Goal: Task Accomplishment & Management: Use online tool/utility

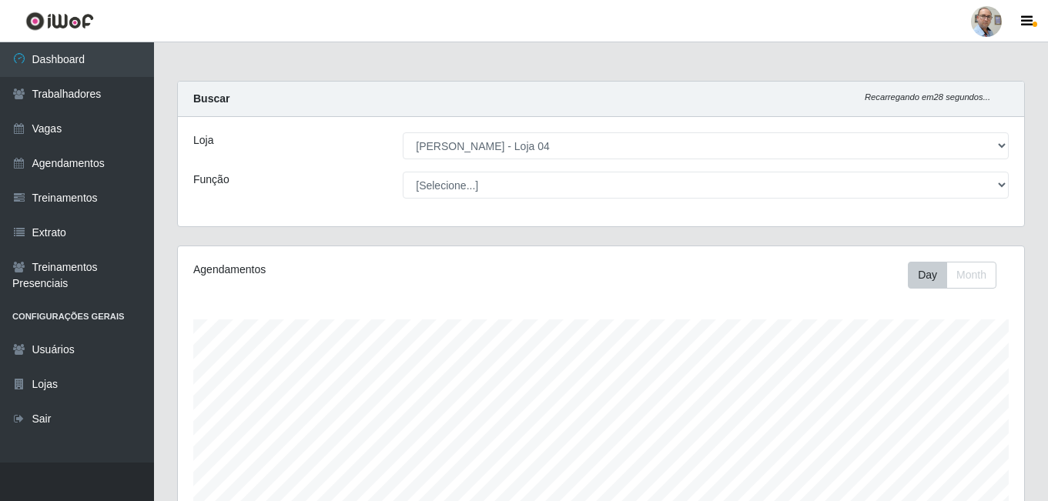
select select "251"
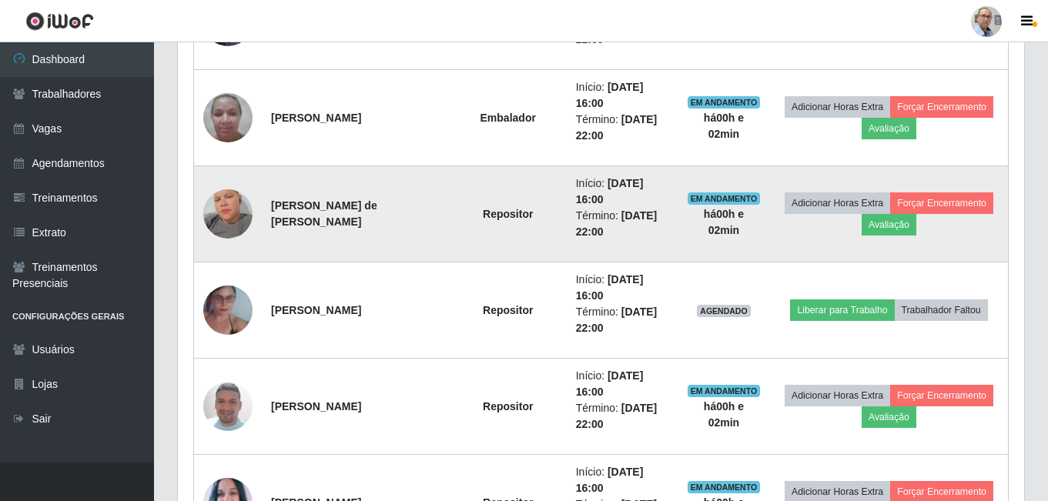
scroll to position [1787, 0]
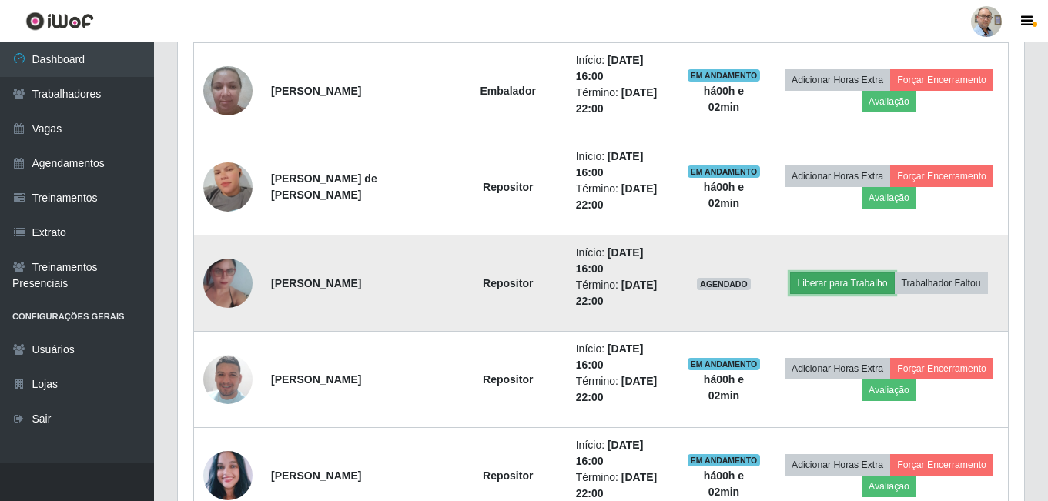
click at [830, 286] on button "Liberar para Trabalho" at bounding box center [842, 284] width 104 height 22
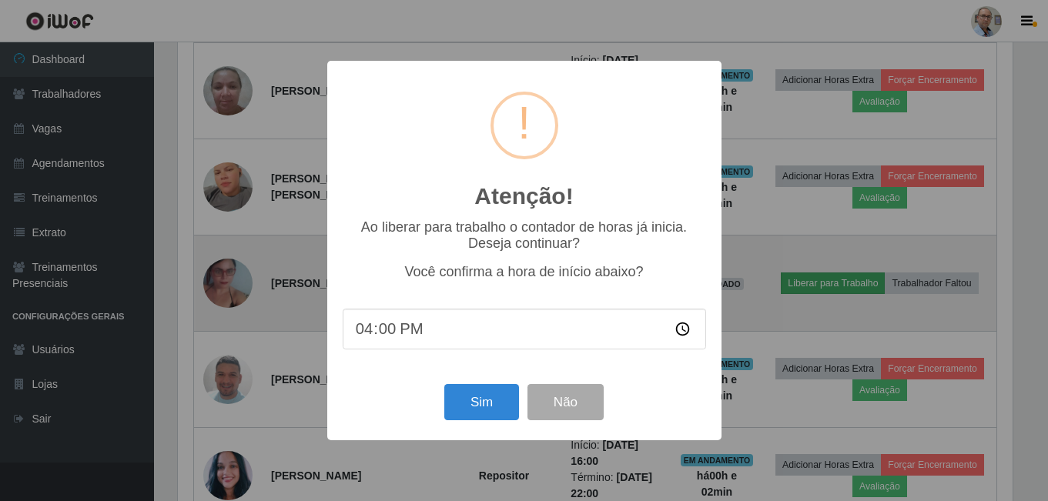
scroll to position [319, 838]
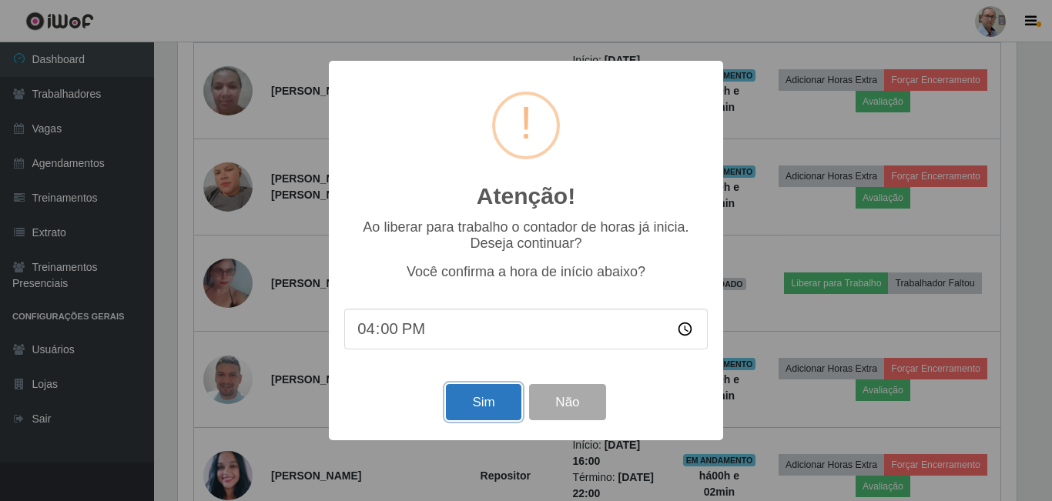
click at [490, 408] on button "Sim" at bounding box center [483, 402] width 75 height 36
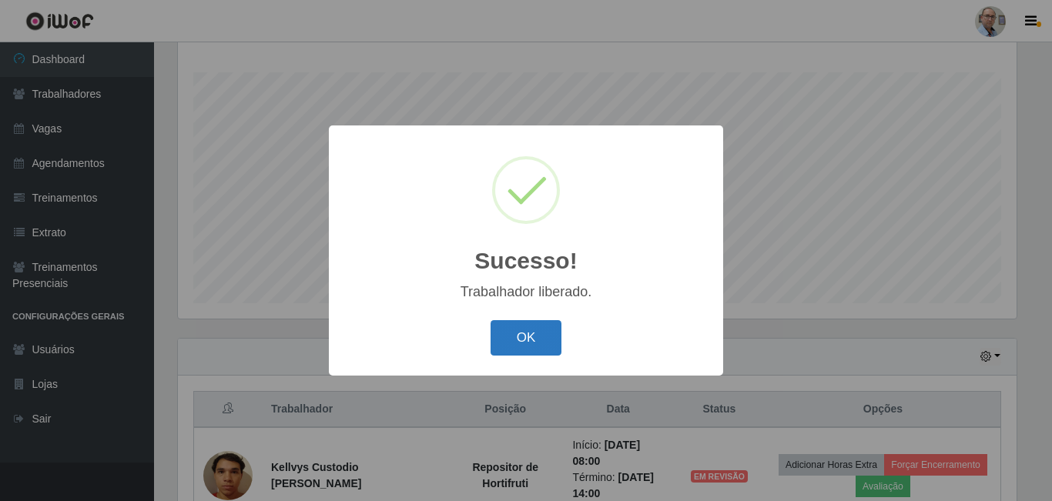
click at [520, 340] on button "OK" at bounding box center [526, 338] width 72 height 36
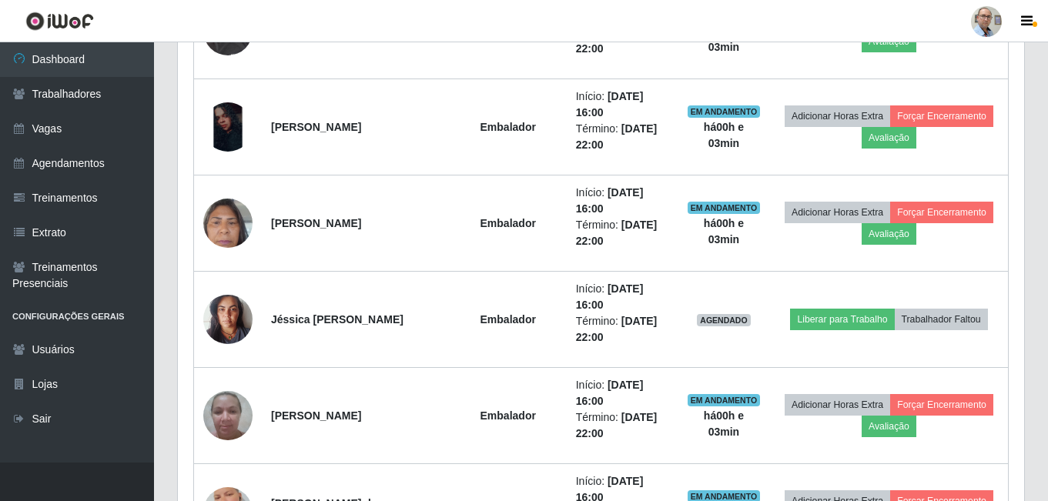
scroll to position [1479, 0]
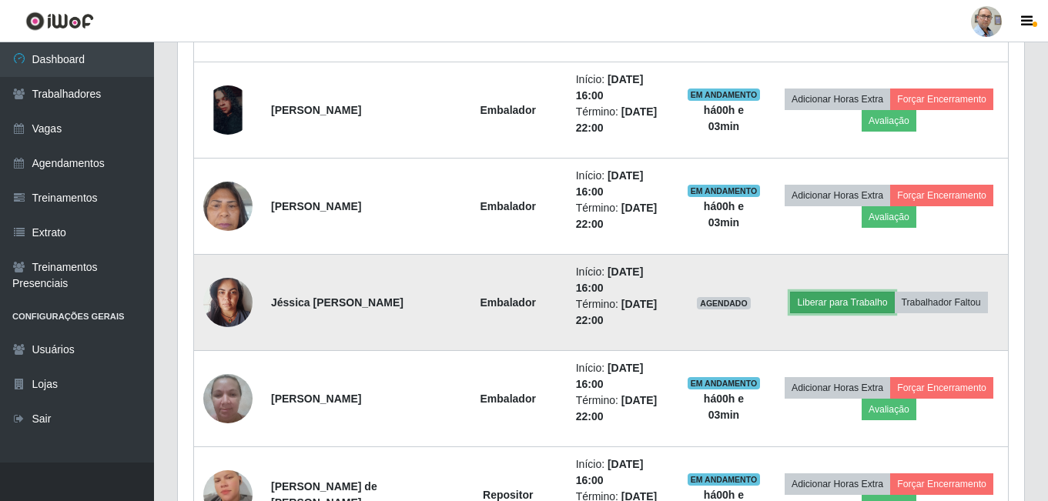
click at [822, 301] on button "Liberar para Trabalho" at bounding box center [842, 303] width 104 height 22
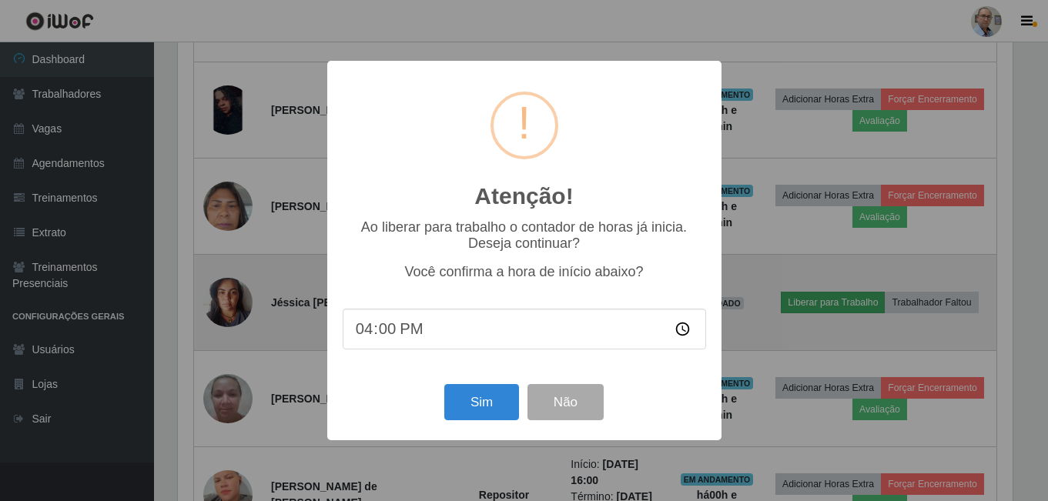
scroll to position [319, 838]
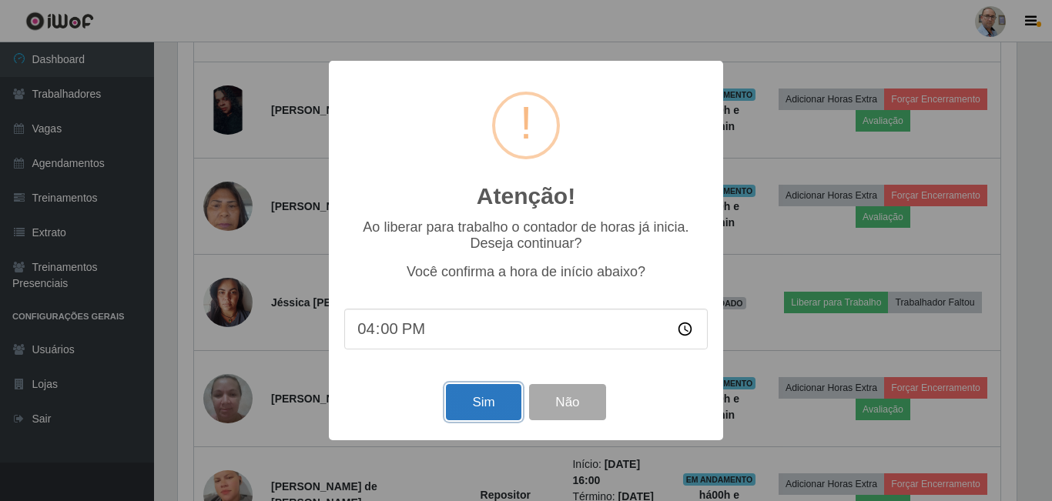
click at [486, 409] on button "Sim" at bounding box center [483, 402] width 75 height 36
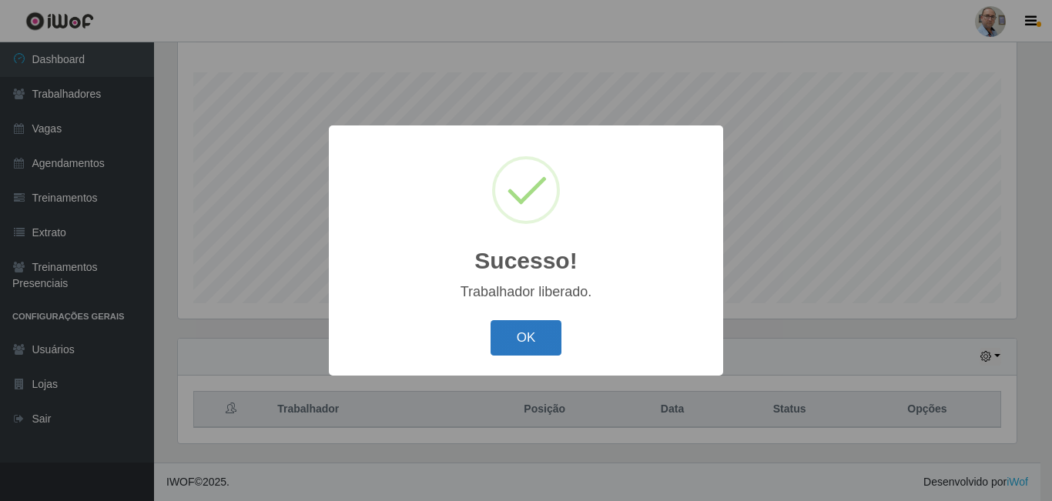
click at [548, 336] on button "OK" at bounding box center [526, 338] width 72 height 36
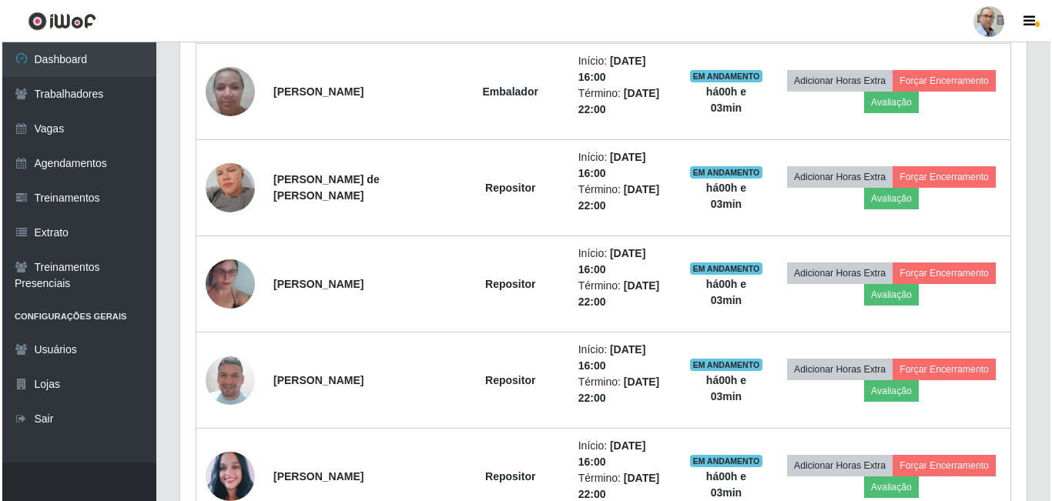
scroll to position [1787, 0]
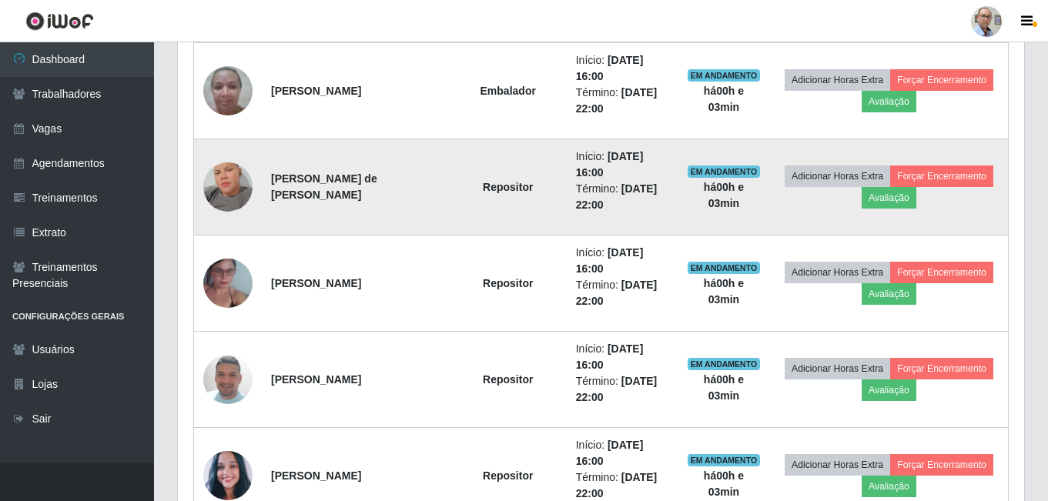
click at [219, 186] on img at bounding box center [227, 187] width 49 height 88
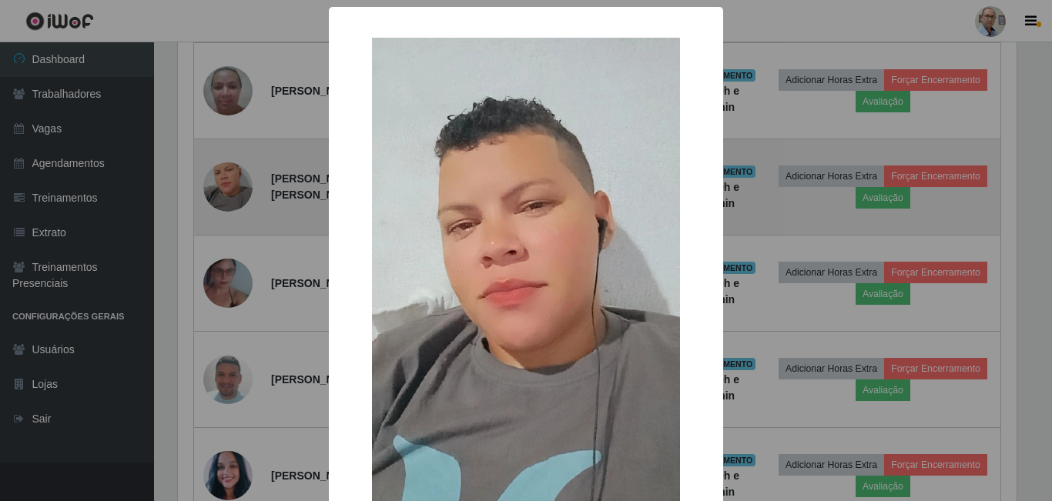
click at [219, 186] on div "× OK Cancel" at bounding box center [526, 250] width 1052 height 501
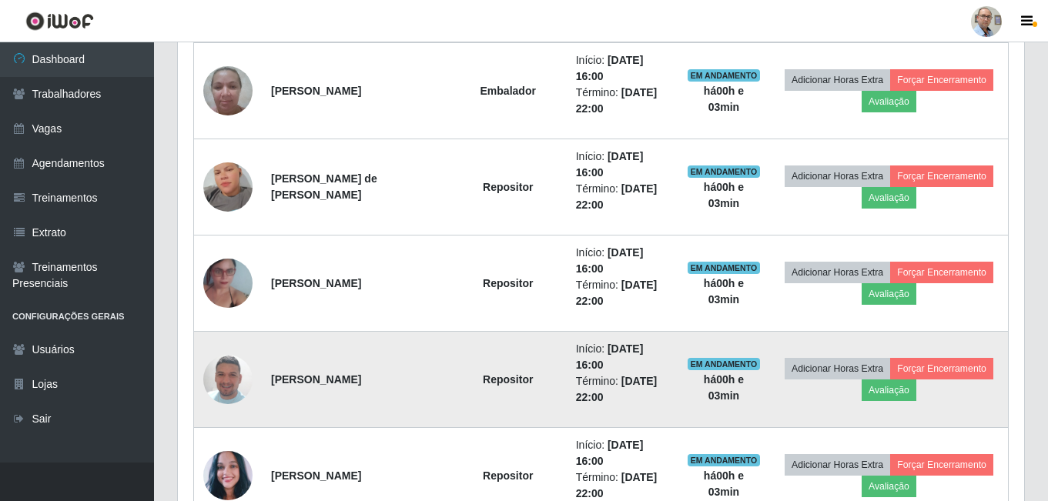
click at [229, 383] on img at bounding box center [227, 380] width 49 height 88
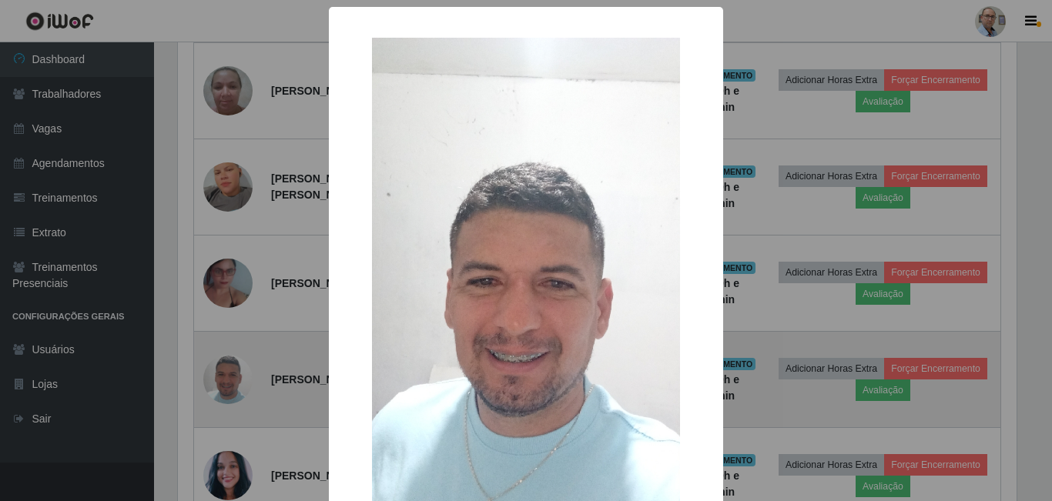
click at [229, 383] on div "× OK Cancel" at bounding box center [526, 250] width 1052 height 501
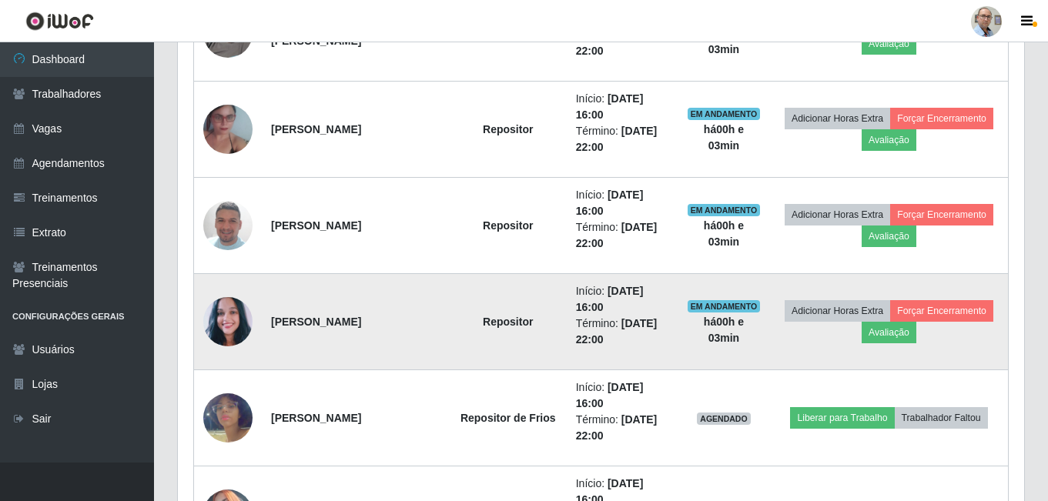
click at [229, 323] on img at bounding box center [227, 322] width 49 height 56
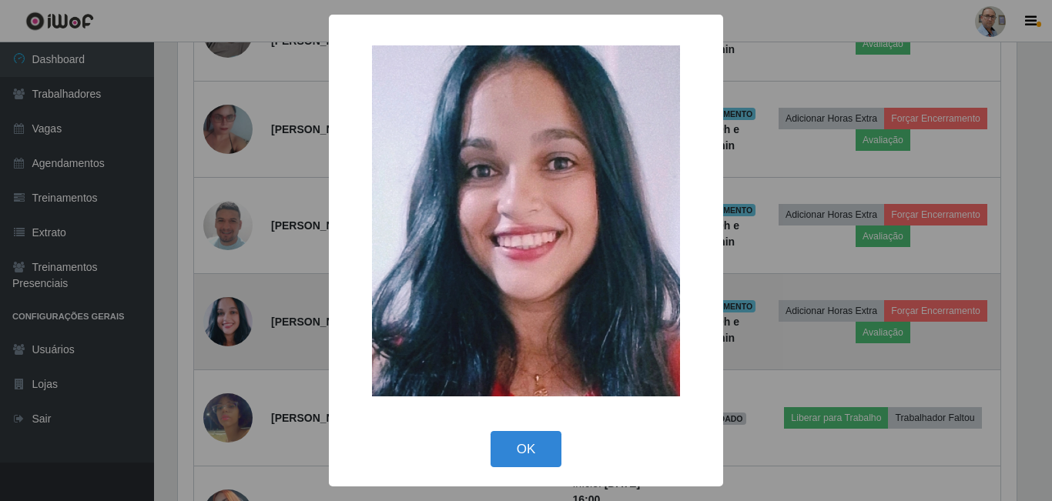
click at [229, 323] on div "× OK Cancel" at bounding box center [526, 250] width 1052 height 501
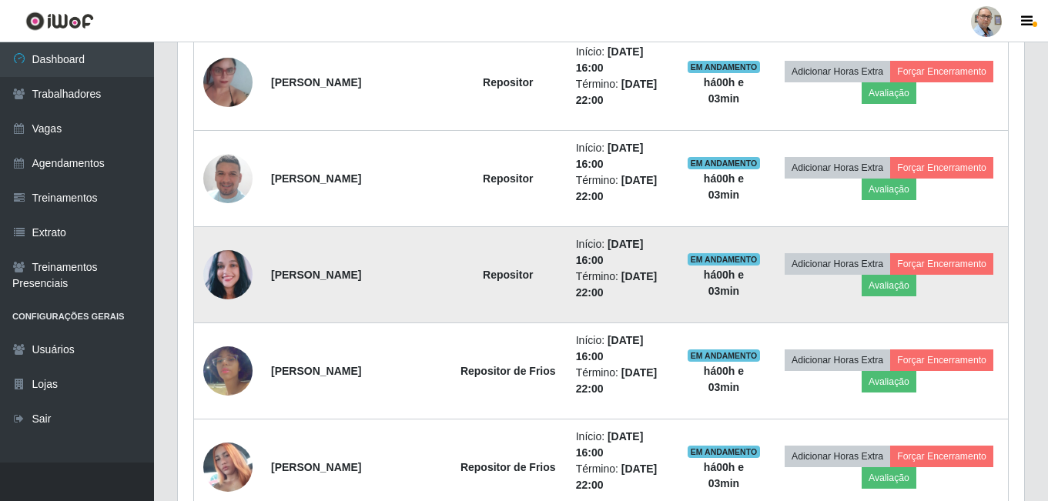
scroll to position [1941, 0]
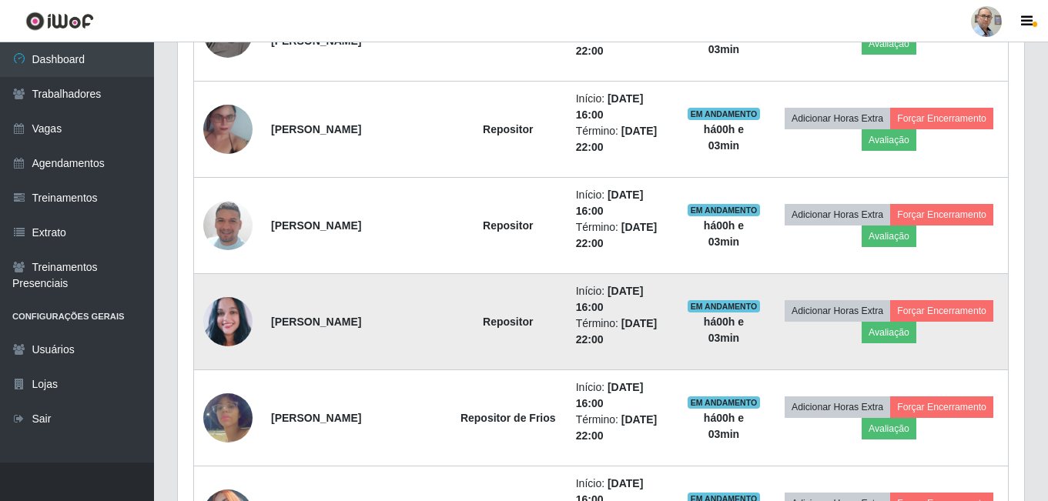
click at [236, 319] on img at bounding box center [227, 322] width 49 height 56
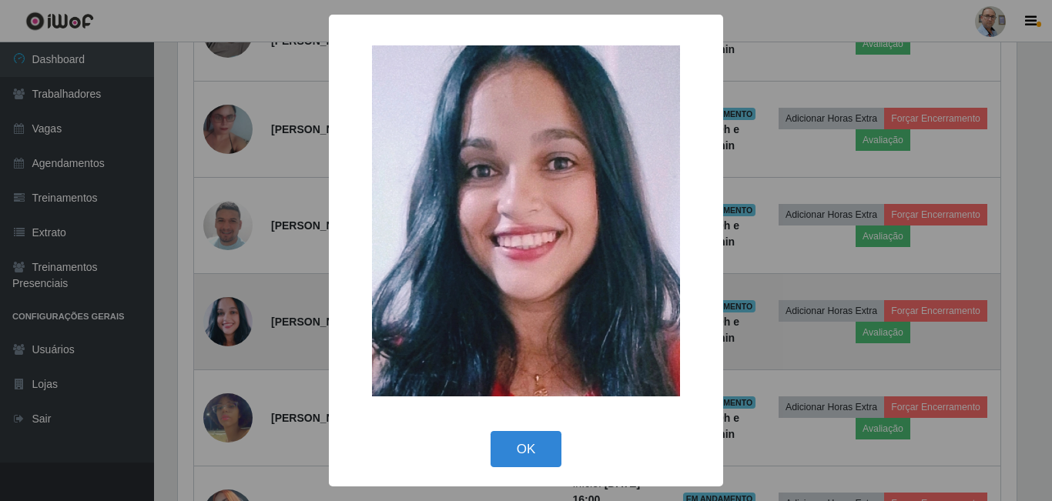
click at [236, 319] on div "× OK Cancel" at bounding box center [526, 250] width 1052 height 501
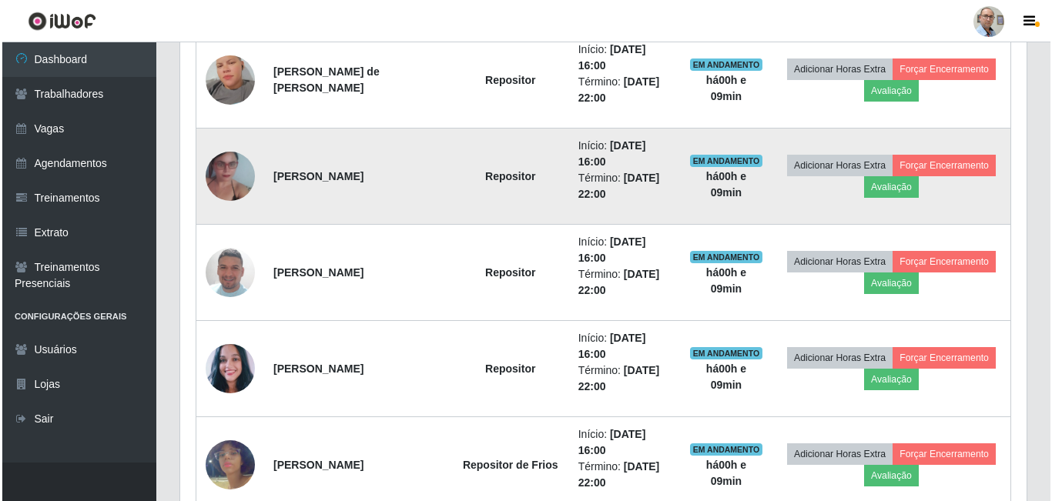
scroll to position [1770, 0]
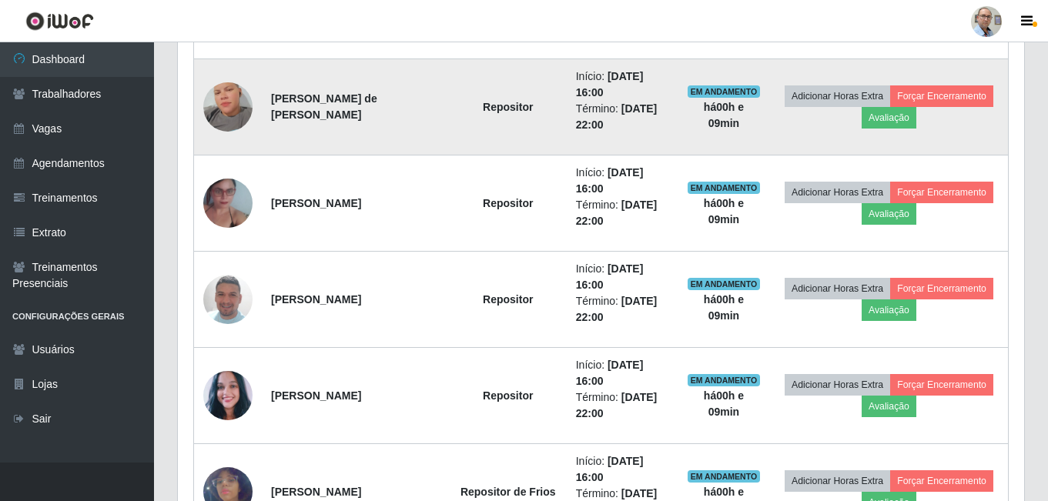
click at [214, 102] on img at bounding box center [227, 107] width 49 height 88
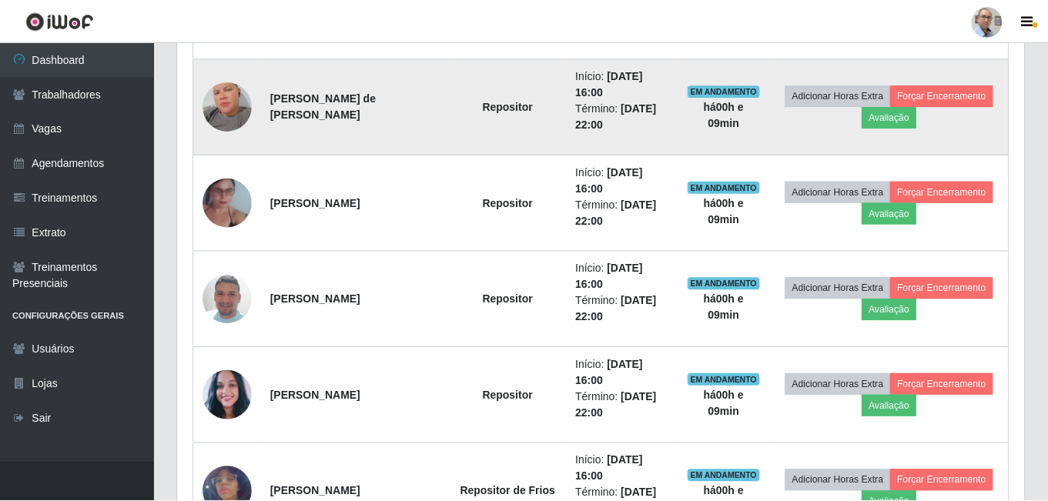
scroll to position [319, 838]
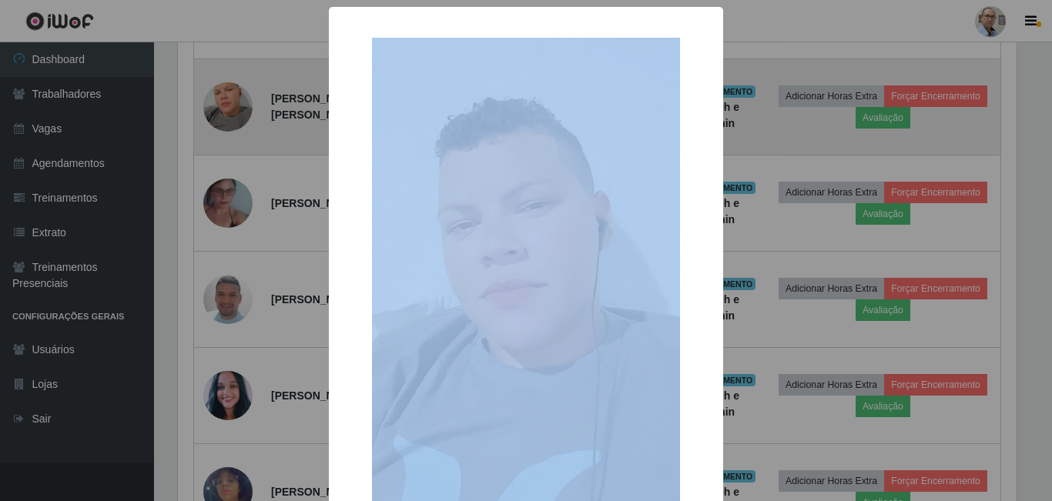
click at [214, 102] on div "× OK Cancel" at bounding box center [526, 250] width 1052 height 501
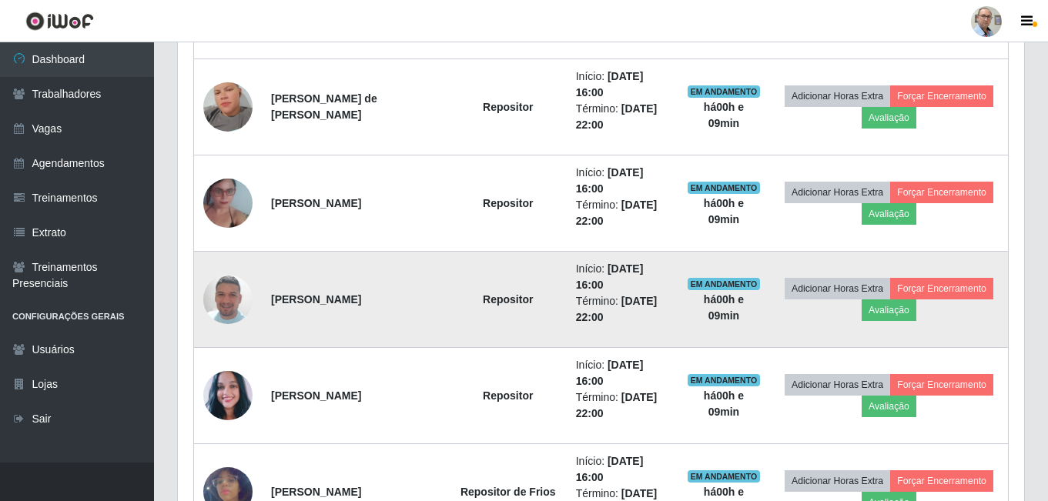
scroll to position [1386, 0]
